Goal: Information Seeking & Learning: Compare options

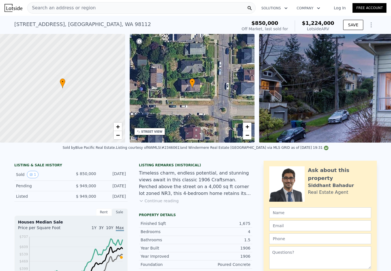
click at [370, 25] on icon "Show Options" at bounding box center [371, 25] width 7 height 7
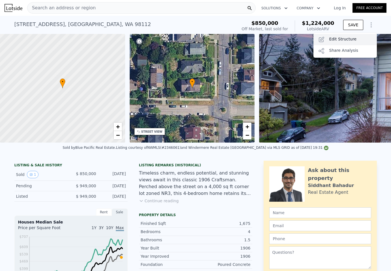
click at [358, 38] on div "Edit Structure" at bounding box center [344, 39] width 63 height 11
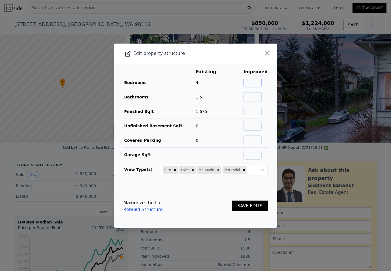
click at [258, 82] on input "text" at bounding box center [252, 83] width 18 height 10
type input "4"
type input "2.5"
type input "2650"
click at [232, 201] on button "SAVE EDITS" at bounding box center [250, 206] width 36 height 11
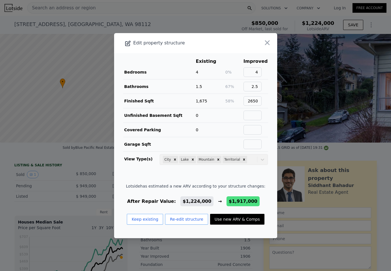
click at [240, 218] on button "Use new ARV & Comps" at bounding box center [237, 219] width 54 height 11
type input "3"
type input "5"
type input "1.75"
type input "3.75"
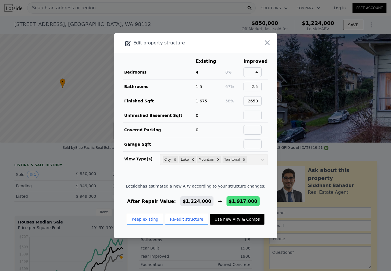
type input "2010"
type input "3640"
type input "3201"
type input "5760"
checkbox input "false"
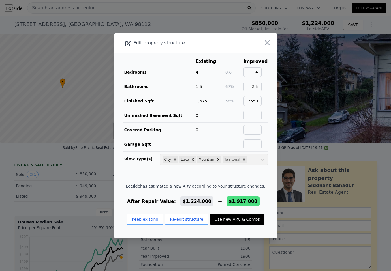
type input "$ 1,917,000"
type input "$ 851,465"
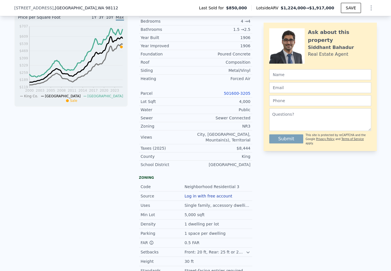
scroll to position [167, 0]
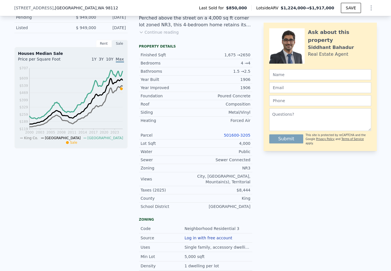
click at [239, 134] on link "501600-3205" at bounding box center [237, 135] width 27 height 5
type input "2"
type input "4"
type input "1"
type input "2.5"
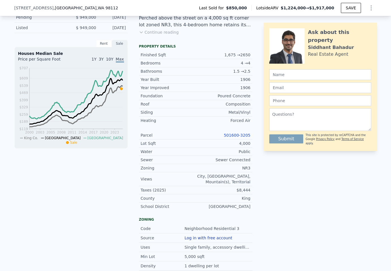
type input "1440"
type input "2330"
type input "2345"
type input "4432"
type input "$ 1,224,000"
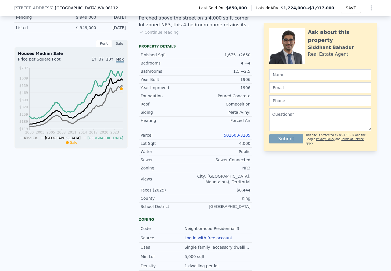
type input "$ 209,607"
checkbox input "true"
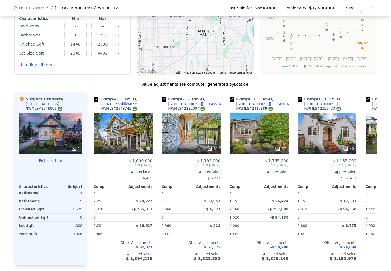
scroll to position [596, 0]
click at [373, 9] on icon "Show Options" at bounding box center [371, 8] width 7 height 7
click at [362, 24] on div "Edit Structure" at bounding box center [344, 22] width 63 height 11
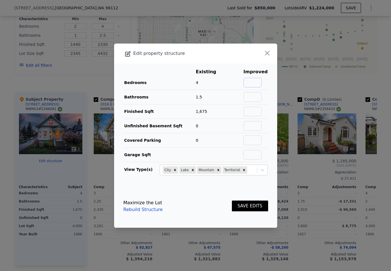
click at [252, 79] on input "text" at bounding box center [252, 83] width 18 height 10
type input "4"
type input "2.5"
type input "2650"
click at [251, 207] on button "SAVE EDITS" at bounding box center [250, 206] width 36 height 11
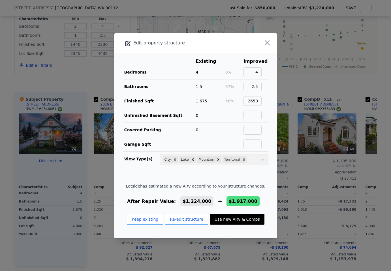
click at [244, 216] on button "Use new ARV & Comps" at bounding box center [237, 219] width 54 height 11
type input "3"
type input "5"
type input "1.75"
type input "3.75"
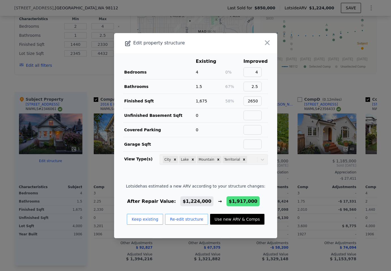
type input "2010"
type input "3640"
type input "3201"
type input "5760"
type input "$ 1,917,000"
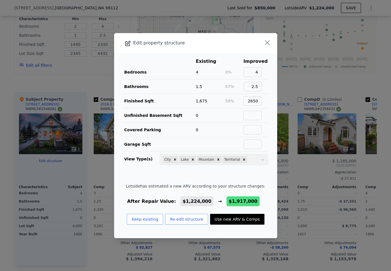
type input "$ 851,465"
checkbox input "false"
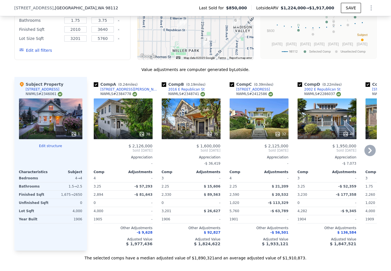
scroll to position [611, 0]
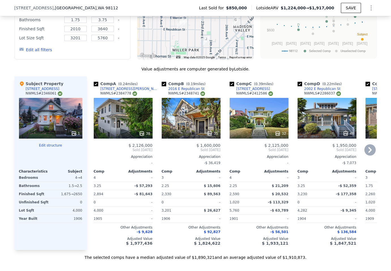
click at [233, 84] on input "checkbox" at bounding box center [232, 84] width 5 height 5
checkbox input "false"
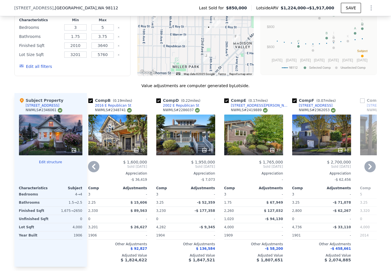
scroll to position [594, 0]
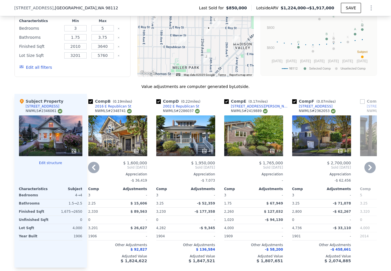
click at [294, 101] on input "checkbox" at bounding box center [294, 101] width 5 height 5
checkbox input "false"
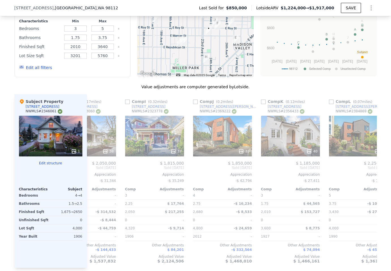
scroll to position [0, 377]
click at [262, 103] on input "checkbox" at bounding box center [263, 102] width 5 height 5
checkbox input "true"
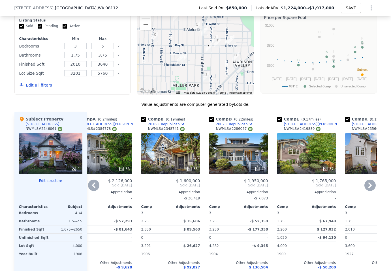
scroll to position [574, 0]
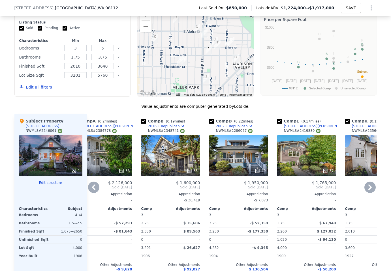
click at [234, 151] on div "40" at bounding box center [238, 155] width 59 height 41
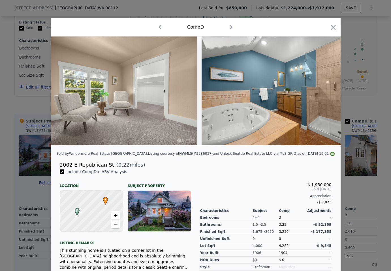
scroll to position [0, 2357]
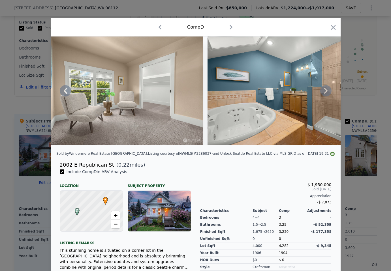
click at [162, 98] on img at bounding box center [121, 91] width 163 height 109
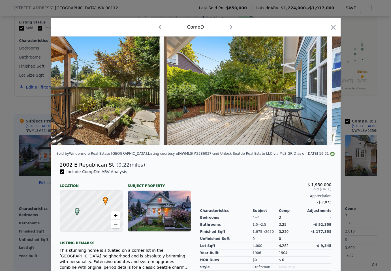
scroll to position [0, 5331]
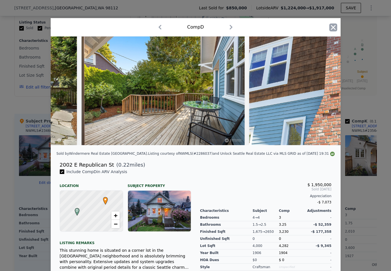
click at [335, 24] on icon "button" at bounding box center [333, 27] width 8 height 8
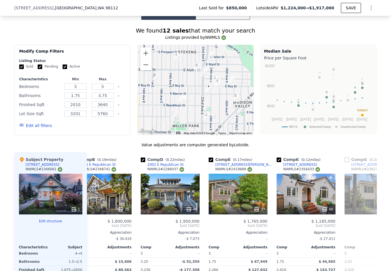
scroll to position [0, 99]
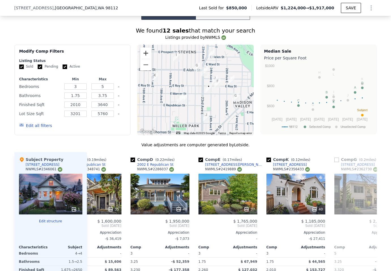
click at [146, 54] on button "Zoom in" at bounding box center [145, 53] width 11 height 11
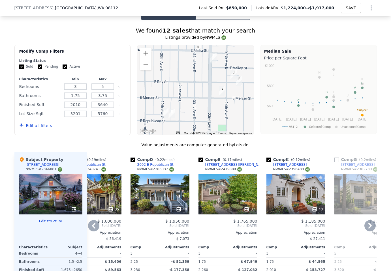
click at [217, 194] on div "37" at bounding box center [227, 194] width 59 height 41
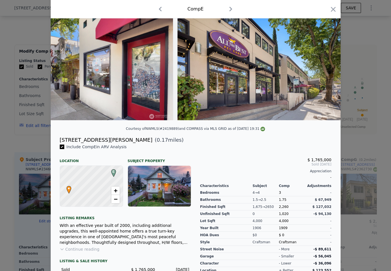
scroll to position [63, 0]
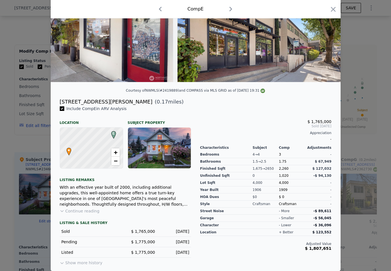
click at [84, 263] on button "Show more history" at bounding box center [81, 262] width 43 height 8
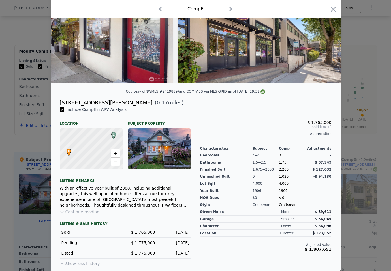
scroll to position [62, 0]
click at [22, 223] on div at bounding box center [195, 135] width 391 height 271
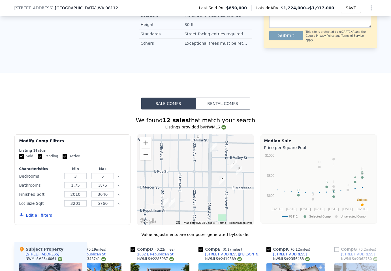
scroll to position [428, 0]
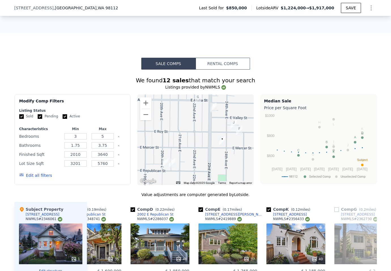
type input "2"
type input "4"
type input "1"
type input "2.5"
type input "1440"
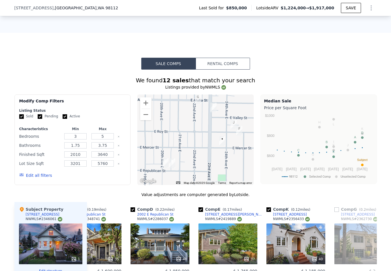
type input "2330"
type input "2345"
type input "4432"
type input "$ 1,224,000"
type input "$ 209,607"
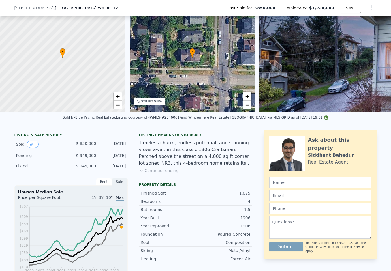
scroll to position [27, 0]
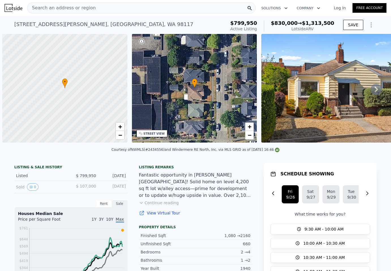
scroll to position [0, 2]
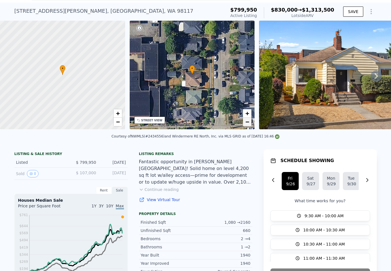
click at [247, 125] on span "−" at bounding box center [247, 121] width 4 height 7
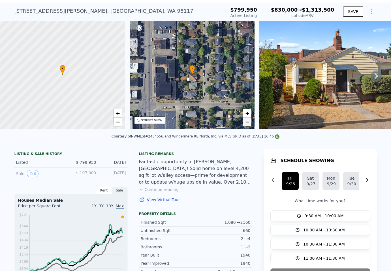
click at [247, 125] on span "−" at bounding box center [247, 121] width 4 height 7
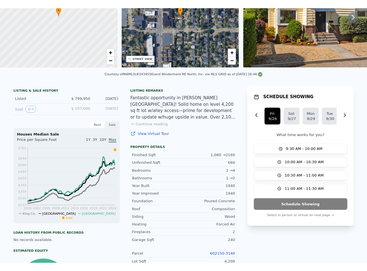
scroll to position [0, 0]
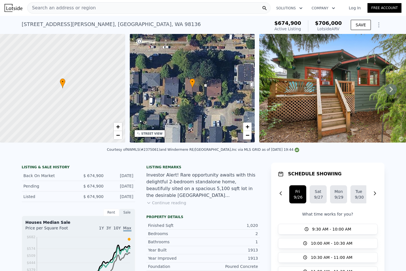
click at [378, 25] on icon "Show Options" at bounding box center [378, 25] width 7 height 7
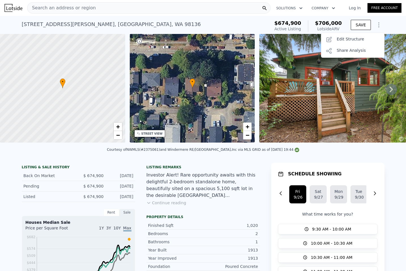
click at [378, 25] on icon "Show Options" at bounding box center [378, 25] width 7 height 7
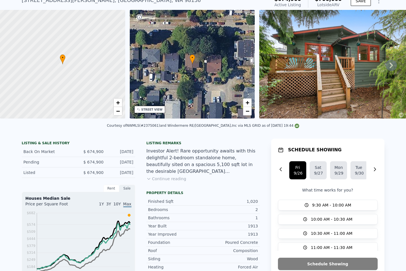
scroll to position [122, 0]
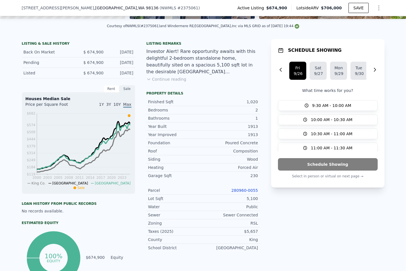
click at [249, 190] on link "280960-0055" at bounding box center [244, 190] width 27 height 5
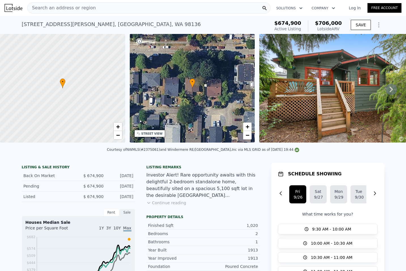
click at [379, 23] on icon "Show Options" at bounding box center [378, 25] width 7 height 7
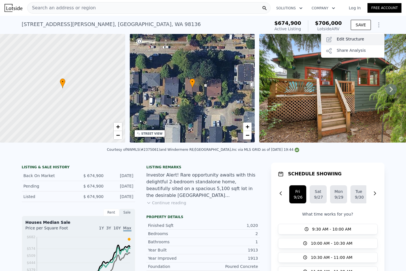
click at [372, 36] on div "Edit Structure" at bounding box center [352, 39] width 63 height 11
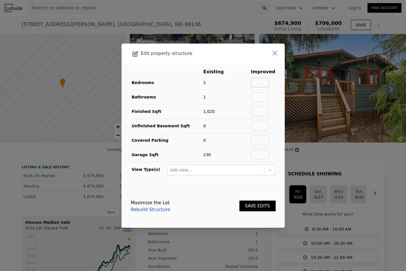
click at [256, 82] on input "text" at bounding box center [260, 83] width 18 height 10
type input "4"
type input "3"
type input "1800"
type input "0"
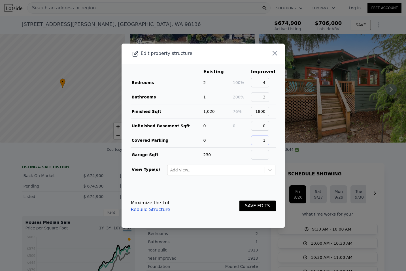
type input "1"
type input "230"
click at [239, 201] on button "SAVE EDITS" at bounding box center [257, 206] width 36 height 11
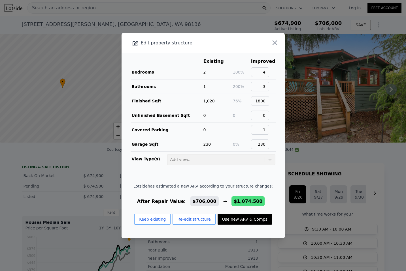
click at [250, 220] on button "Use new ARV & Comps" at bounding box center [244, 219] width 54 height 11
type input "3"
type input "2.25"
type input "1370"
type input "2361"
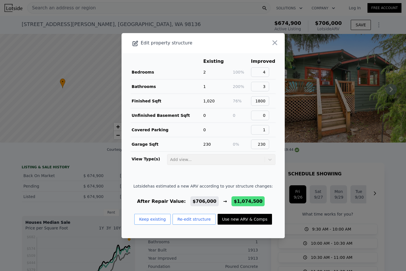
type input "4000"
type input "8550"
checkbox input "false"
type input "$ 1,074,500"
type input "$ 270,989"
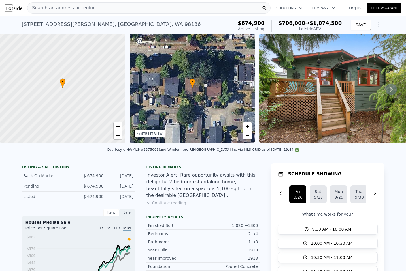
click at [157, 206] on button "Continue reading" at bounding box center [166, 203] width 40 height 6
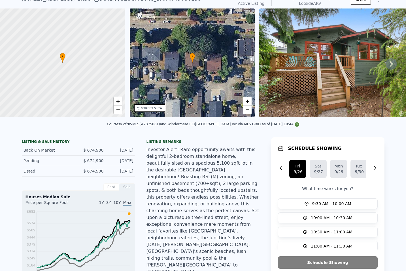
scroll to position [14, 0]
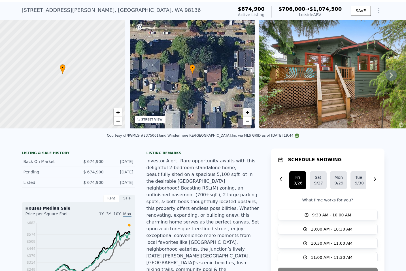
click at [249, 116] on span "+" at bounding box center [247, 112] width 4 height 7
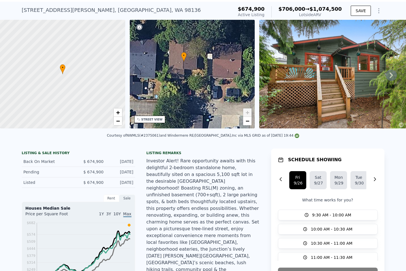
drag, startPoint x: 228, startPoint y: 94, endPoint x: 219, endPoint y: 82, distance: 14.6
click at [219, 82] on div "• + −" at bounding box center [192, 74] width 125 height 109
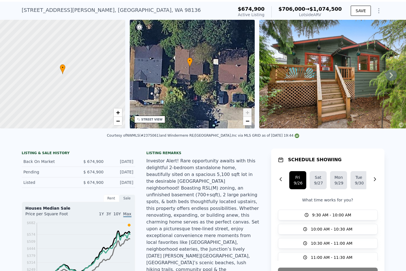
drag, startPoint x: 192, startPoint y: 95, endPoint x: 198, endPoint y: 100, distance: 7.6
click at [198, 100] on div "• + −" at bounding box center [192, 74] width 125 height 109
click at [249, 125] on span "−" at bounding box center [247, 120] width 4 height 7
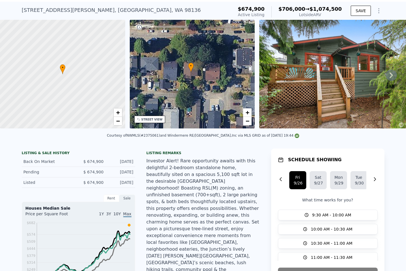
drag, startPoint x: 211, startPoint y: 77, endPoint x: 211, endPoint y: 92, distance: 15.3
click at [211, 92] on div "• + −" at bounding box center [192, 74] width 125 height 109
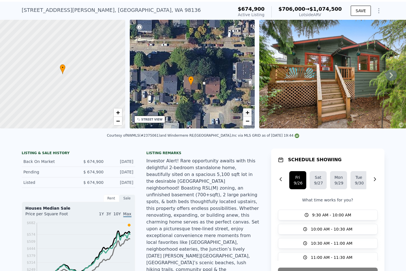
click at [248, 116] on span "+" at bounding box center [247, 112] width 4 height 7
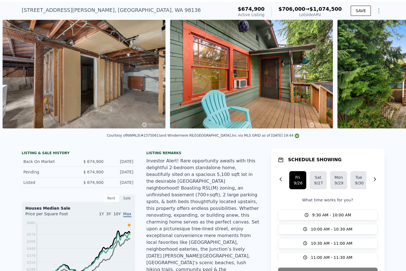
scroll to position [0, 1894]
click at [129, 76] on img at bounding box center [83, 74] width 163 height 109
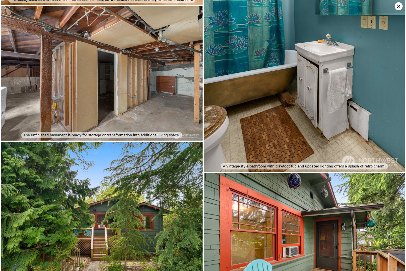
click at [131, 74] on img at bounding box center [101, 73] width 201 height 134
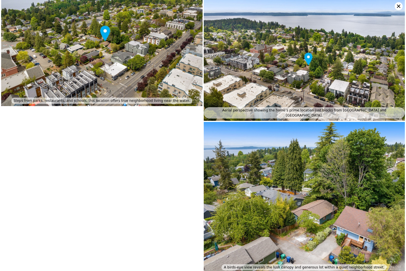
scroll to position [1011, 0]
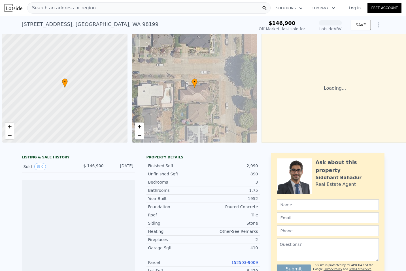
scroll to position [0, 2]
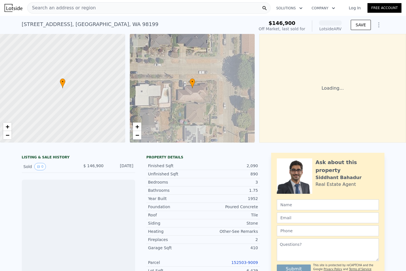
drag, startPoint x: 1, startPoint y: 179, endPoint x: 20, endPoint y: 179, distance: 19.3
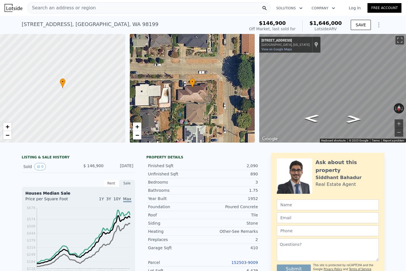
click at [379, 25] on icon "Show Options" at bounding box center [378, 25] width 7 height 7
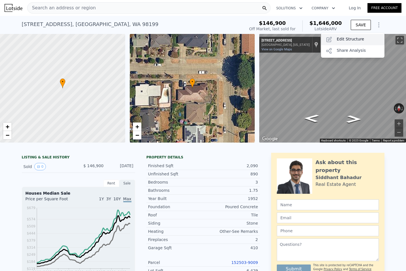
click at [366, 39] on div "Edit Structure" at bounding box center [352, 39] width 63 height 11
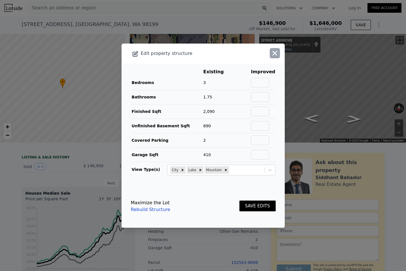
click at [276, 56] on icon "button" at bounding box center [275, 53] width 8 height 8
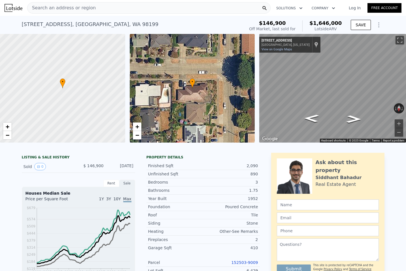
click at [239, 261] on link "152503-9009" at bounding box center [244, 262] width 27 height 5
click at [377, 24] on icon "Show Options" at bounding box center [378, 25] width 7 height 7
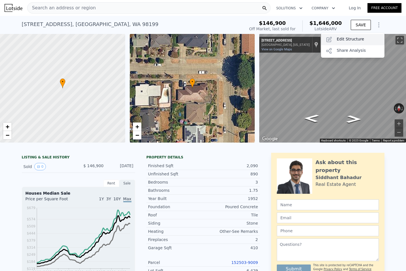
click at [368, 41] on div "Edit Structure" at bounding box center [352, 39] width 63 height 11
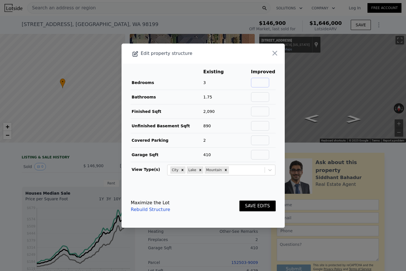
click at [264, 83] on input "text" at bounding box center [260, 83] width 18 height 10
type input "5"
type input "4.5"
type input "4500"
type input "0"
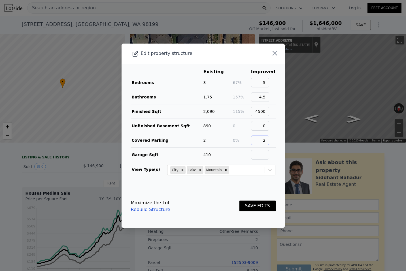
type input "2"
type input "410"
click at [239, 201] on button "SAVE EDITS" at bounding box center [257, 206] width 36 height 11
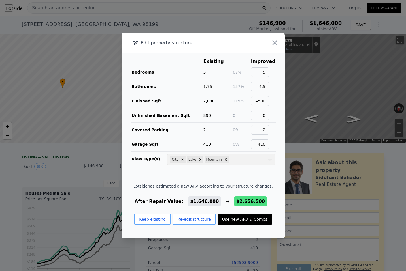
click at [230, 218] on button "Use new ARV & Comps" at bounding box center [244, 219] width 54 height 11
type input "4"
type input "5"
type input "2"
type input "4"
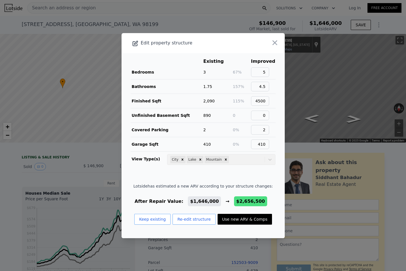
type input "3370"
type input "4870"
type input "5501"
type input "8634"
type input "$ 2,656,500"
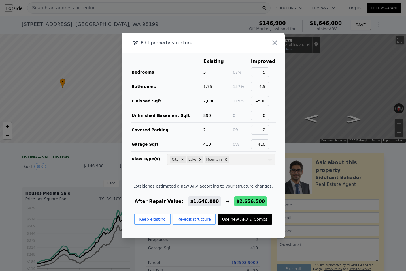
type input "$ 2,251,830"
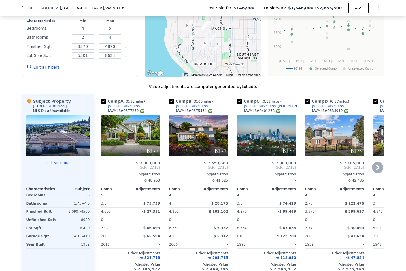
scroll to position [551, 0]
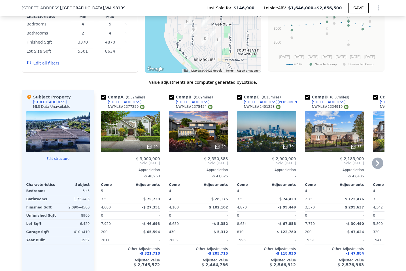
click at [192, 121] on div "40" at bounding box center [198, 131] width 59 height 41
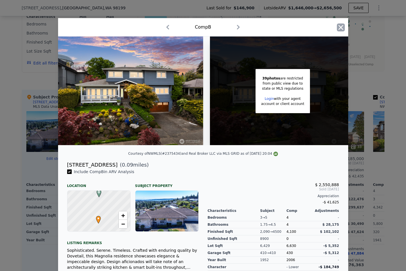
click at [343, 26] on icon "button" at bounding box center [341, 27] width 8 height 8
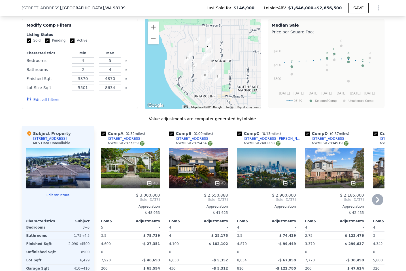
scroll to position [507, 0]
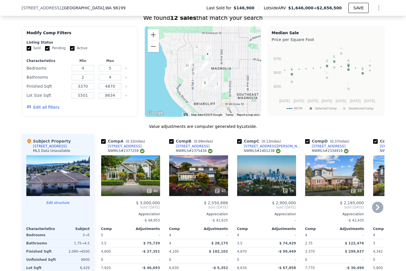
click at [256, 188] on div "39" at bounding box center [266, 191] width 54 height 6
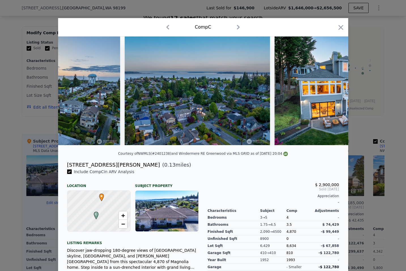
scroll to position [0, 6096]
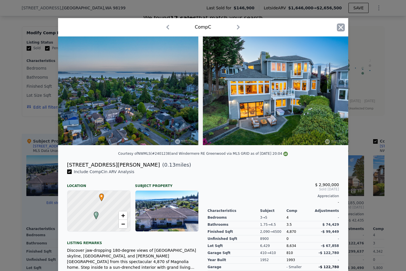
click at [342, 25] on icon "button" at bounding box center [341, 27] width 8 height 8
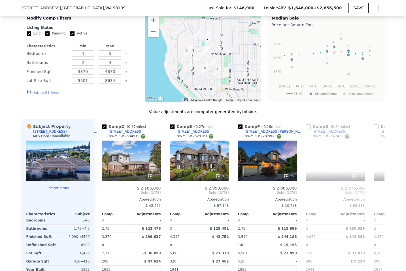
scroll to position [0, 207]
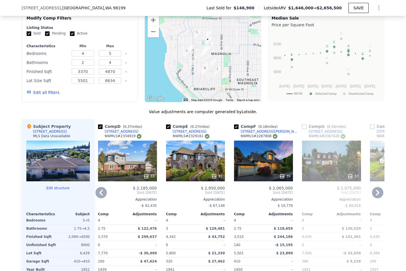
click at [188, 171] on div at bounding box center [195, 176] width 59 height 10
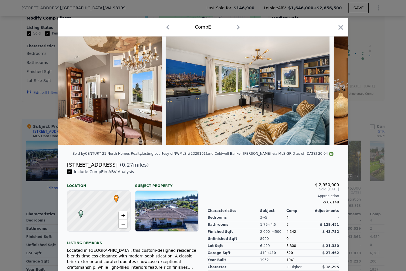
scroll to position [0, 3253]
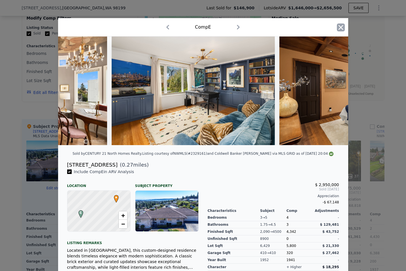
click at [339, 27] on icon "button" at bounding box center [340, 27] width 5 height 5
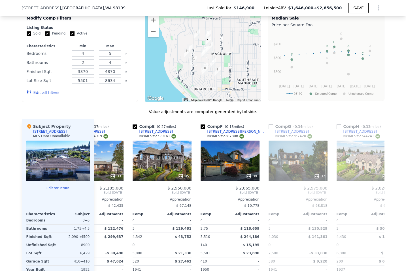
scroll to position [0, 256]
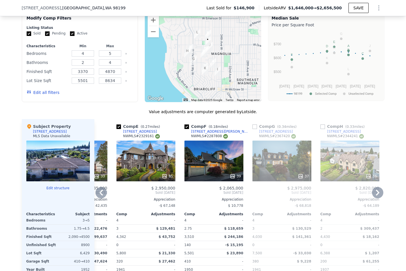
click at [219, 152] on div "39" at bounding box center [213, 161] width 59 height 41
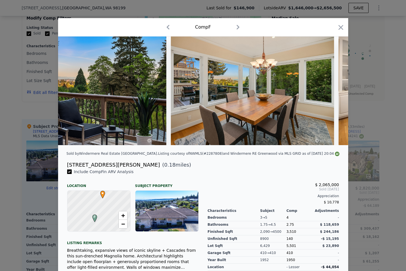
scroll to position [0, 666]
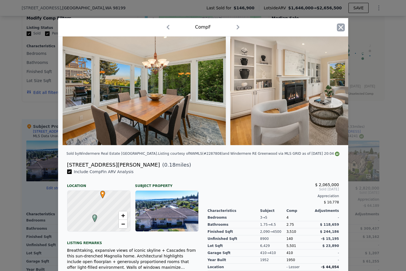
click at [342, 26] on icon "button" at bounding box center [340, 27] width 5 height 5
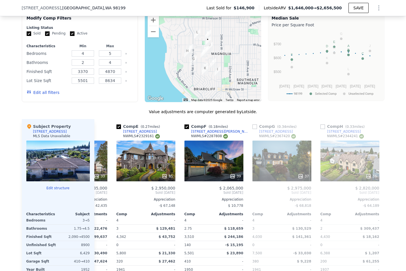
type input "2"
type input "4"
type input "1.75"
type input "3.25"
type input "1560"
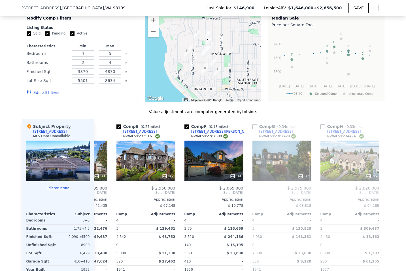
type input "2830"
type input "5113"
type input "8120"
type input "$ 1,646,000"
type input "$ 1,330,757"
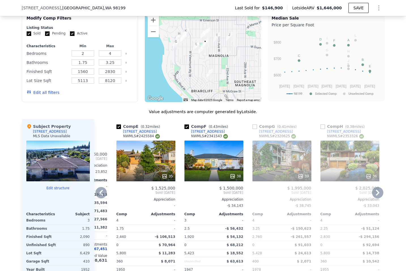
click at [219, 150] on div "38" at bounding box center [213, 161] width 59 height 41
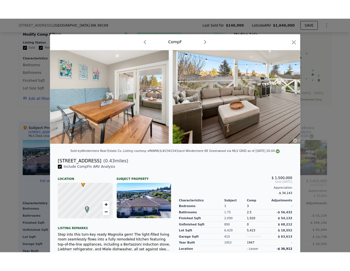
scroll to position [0, 1708]
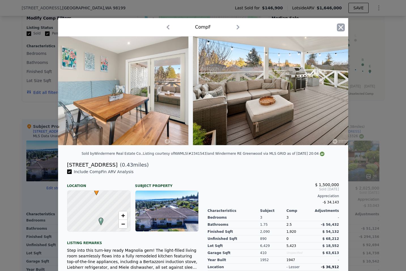
click at [342, 28] on icon "button" at bounding box center [341, 27] width 8 height 8
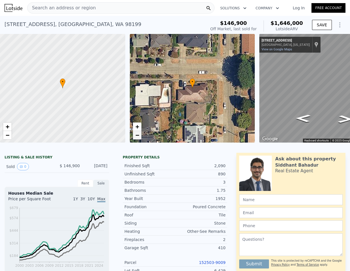
click at [139, 135] on link "−" at bounding box center [137, 135] width 8 height 8
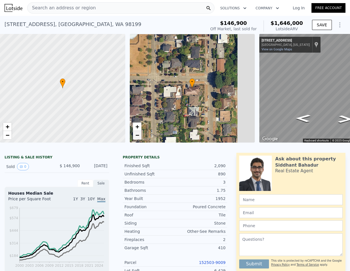
click at [139, 135] on link "−" at bounding box center [137, 135] width 8 height 8
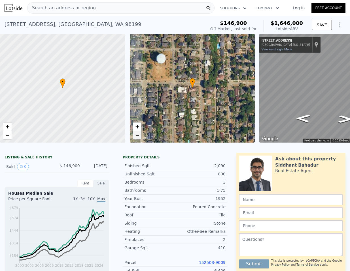
click at [139, 135] on link "−" at bounding box center [137, 135] width 8 height 8
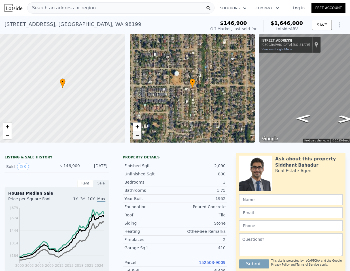
click at [139, 135] on link "−" at bounding box center [137, 135] width 8 height 8
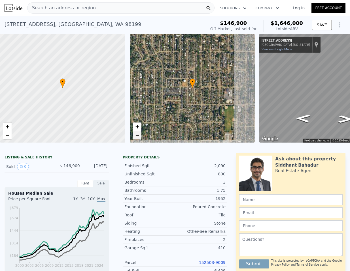
click at [139, 135] on link "−" at bounding box center [137, 135] width 8 height 8
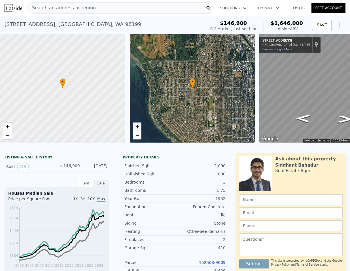
click at [138, 128] on span "+" at bounding box center [137, 126] width 4 height 7
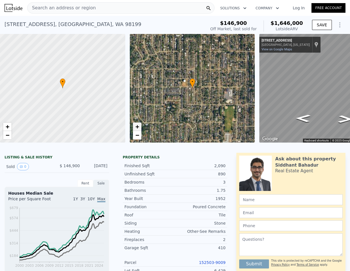
click at [138, 128] on span "+" at bounding box center [137, 126] width 4 height 7
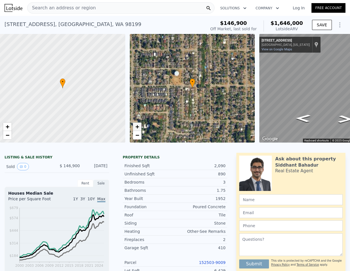
click at [138, 128] on span "+" at bounding box center [137, 126] width 4 height 7
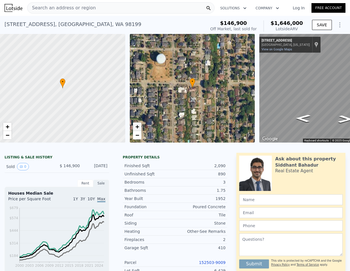
click at [138, 128] on span "+" at bounding box center [137, 126] width 4 height 7
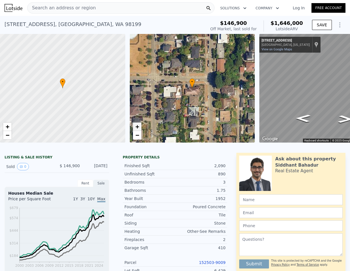
click at [138, 128] on span "+" at bounding box center [137, 126] width 4 height 7
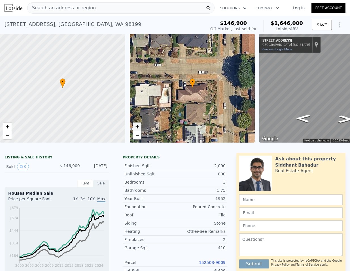
click at [138, 128] on span "+" at bounding box center [137, 126] width 4 height 7
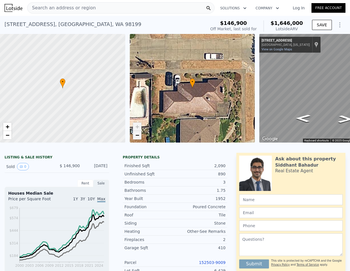
click at [140, 136] on link "−" at bounding box center [137, 135] width 8 height 8
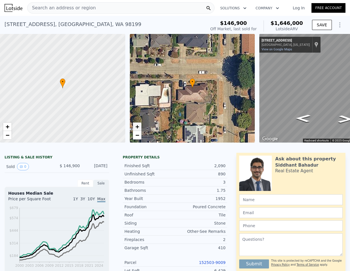
click at [137, 126] on span "+" at bounding box center [137, 126] width 4 height 7
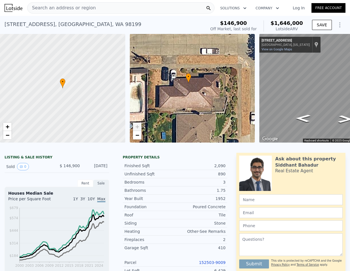
drag, startPoint x: 162, startPoint y: 102, endPoint x: 156, endPoint y: 97, distance: 7.6
click at [156, 97] on div "• + −" at bounding box center [192, 88] width 125 height 109
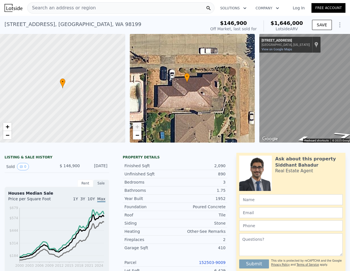
click at [254, 101] on div "• + − • + − ← Move left → Move right ↑ Move up ↓ Move down + Zoom in - Zoom out…" at bounding box center [175, 88] width 350 height 109
click at [255, 95] on div "• + − • + − ← Move left → Move right ↑ Move up ↓ Move down + Zoom in - Zoom out…" at bounding box center [175, 88] width 350 height 109
click at [350, 109] on html "Search an address or region Solutions Company Open main menu Log In Free Accoun…" at bounding box center [175, 135] width 350 height 271
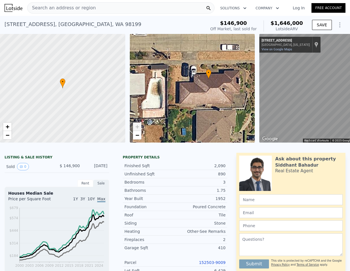
drag, startPoint x: 173, startPoint y: 99, endPoint x: 194, endPoint y: 95, distance: 22.1
click at [194, 95] on div "• + −" at bounding box center [192, 88] width 125 height 109
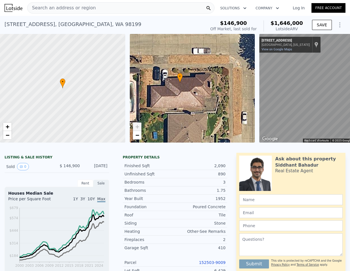
drag, startPoint x: 219, startPoint y: 102, endPoint x: 189, endPoint y: 106, distance: 30.1
click at [189, 106] on div "• + −" at bounding box center [192, 88] width 125 height 109
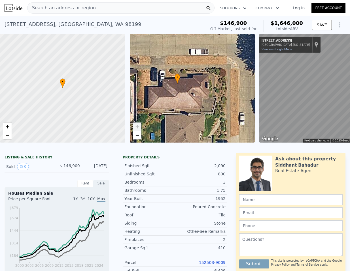
click at [237, 118] on div "• + − • + − ← Move left → Move right ↑ Move up ↓ Move down + Zoom in - Zoom out…" at bounding box center [175, 88] width 350 height 109
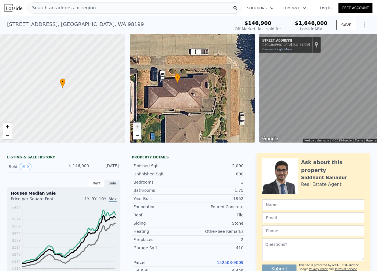
scroll to position [0, 14]
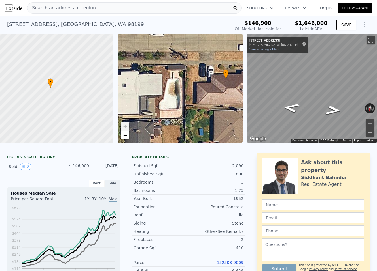
drag, startPoint x: 148, startPoint y: 93, endPoint x: 234, endPoint y: 93, distance: 86.1
click at [233, 92] on div "• + −" at bounding box center [179, 88] width 125 height 109
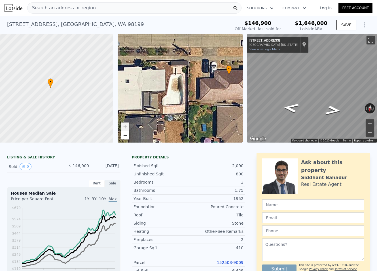
drag, startPoint x: 147, startPoint y: 106, endPoint x: 121, endPoint y: 98, distance: 26.8
click at [121, 98] on div "• + −" at bounding box center [179, 88] width 125 height 109
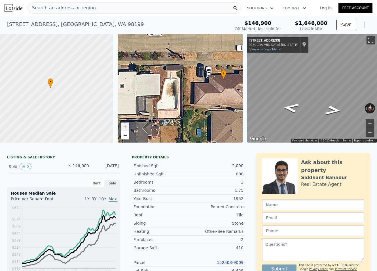
drag, startPoint x: 182, startPoint y: 98, endPoint x: 177, endPoint y: 103, distance: 7.6
click at [177, 103] on div "• + −" at bounding box center [179, 88] width 125 height 109
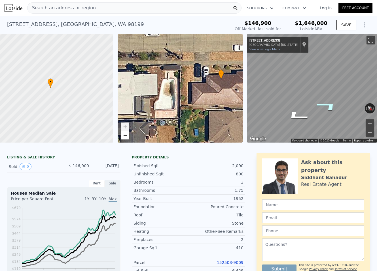
click at [322, 106] on icon "Go West, W Dravus St" at bounding box center [327, 106] width 42 height 15
click at [369, 122] on button "Zoom in" at bounding box center [369, 123] width 8 height 8
click at [125, 135] on span "−" at bounding box center [125, 135] width 4 height 7
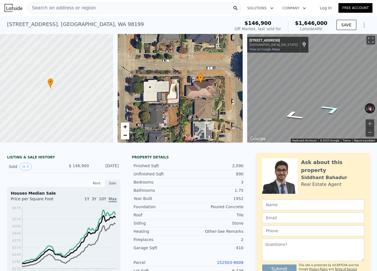
click at [333, 115] on icon "Go East, W Dravus St" at bounding box center [331, 109] width 38 height 14
click at [246, 104] on div "← Move left → Move right ↑ Move up ↓ Move down + Zoom in - Zoom out 3703 W Drav…" at bounding box center [310, 88] width 130 height 109
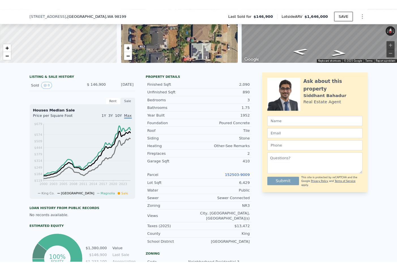
scroll to position [59, 0]
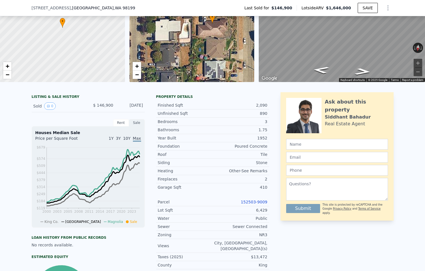
click at [386, 8] on icon "Show Options" at bounding box center [388, 8] width 7 height 7
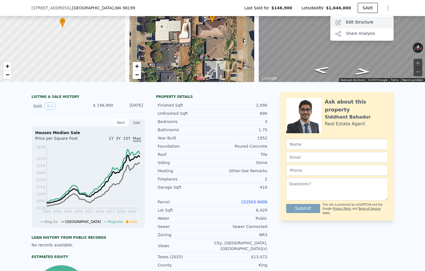
click at [378, 18] on div "Edit Structure" at bounding box center [362, 22] width 63 height 11
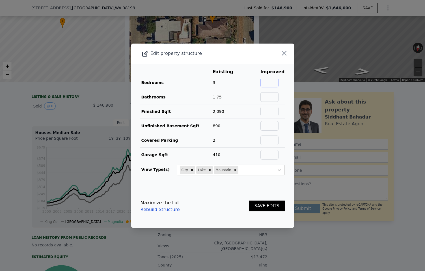
click at [272, 79] on input "text" at bounding box center [270, 83] width 18 height 10
type input "4"
type input "3.5"
type input "2900"
type input "0"
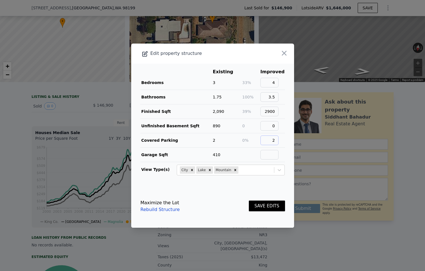
type input "2"
type input "410"
click at [249, 201] on button "SAVE EDITS" at bounding box center [267, 206] width 36 height 11
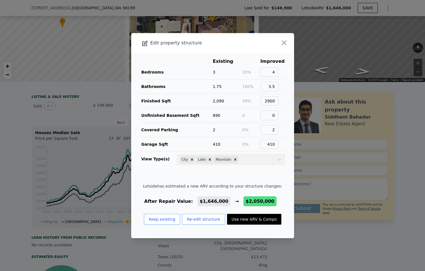
click at [267, 220] on button "Use new ARV & Comps" at bounding box center [254, 219] width 54 height 11
type input "3"
type input "2140"
type input "3510"
type input "7770"
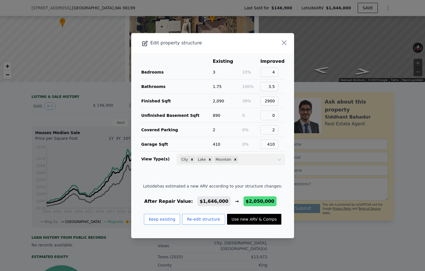
type input "$ 2,050,000"
type input "$ 1,699,003"
checkbox input "false"
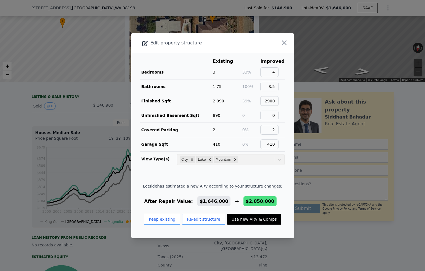
checkbox input "false"
checkbox input "true"
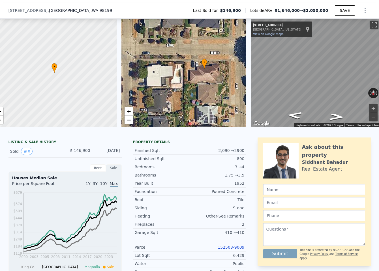
scroll to position [0, 12]
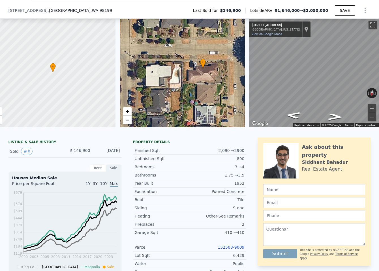
type input "2"
type input "1560"
type input "2830"
type input "8120"
type input "$ 1,646,000"
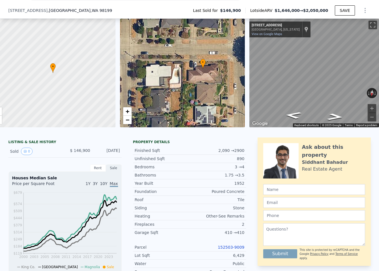
type input "$ 1,330,757"
checkbox input "false"
checkbox input "true"
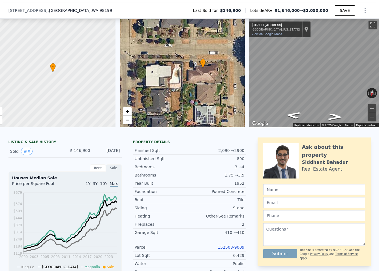
checkbox input "true"
